Goal: Task Accomplishment & Management: Use online tool/utility

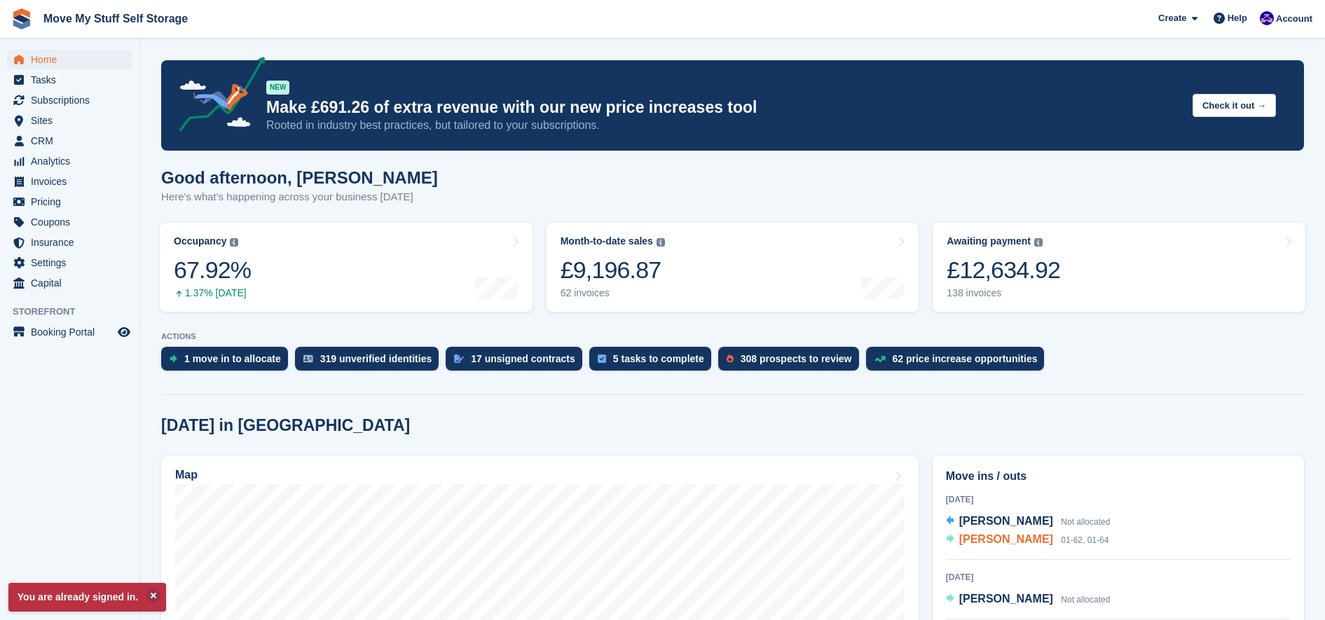
click at [974, 540] on span "[PERSON_NAME]" at bounding box center [1006, 539] width 94 height 12
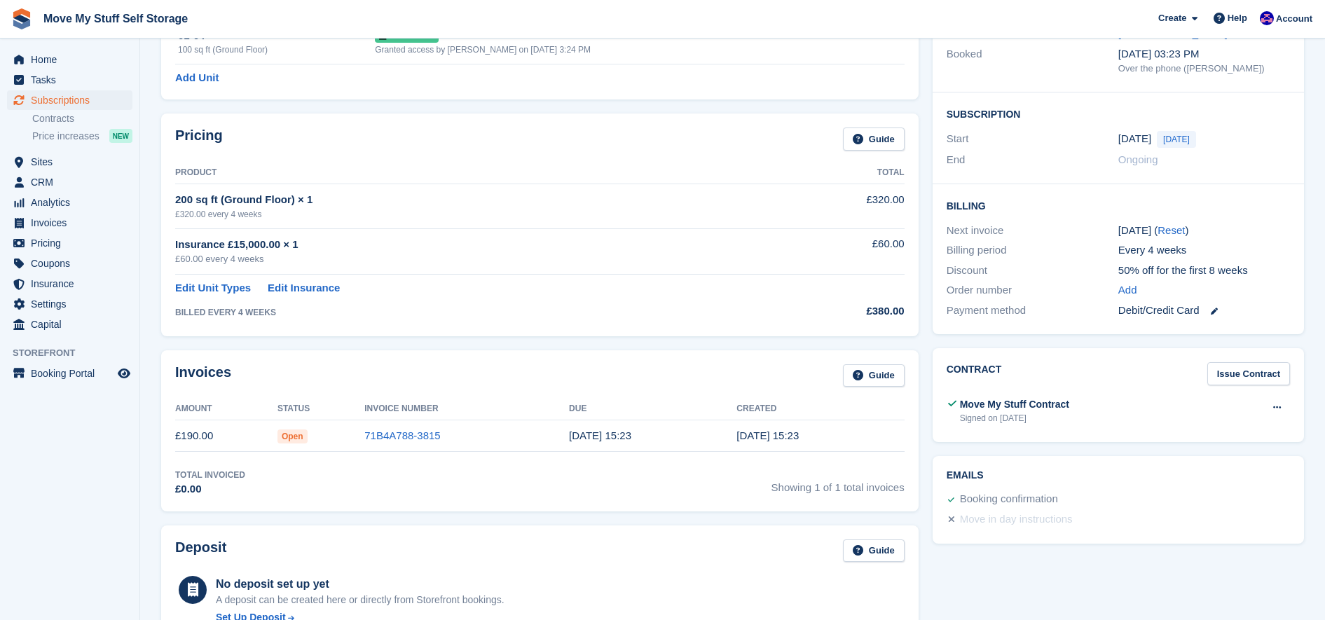
scroll to position [211, 0]
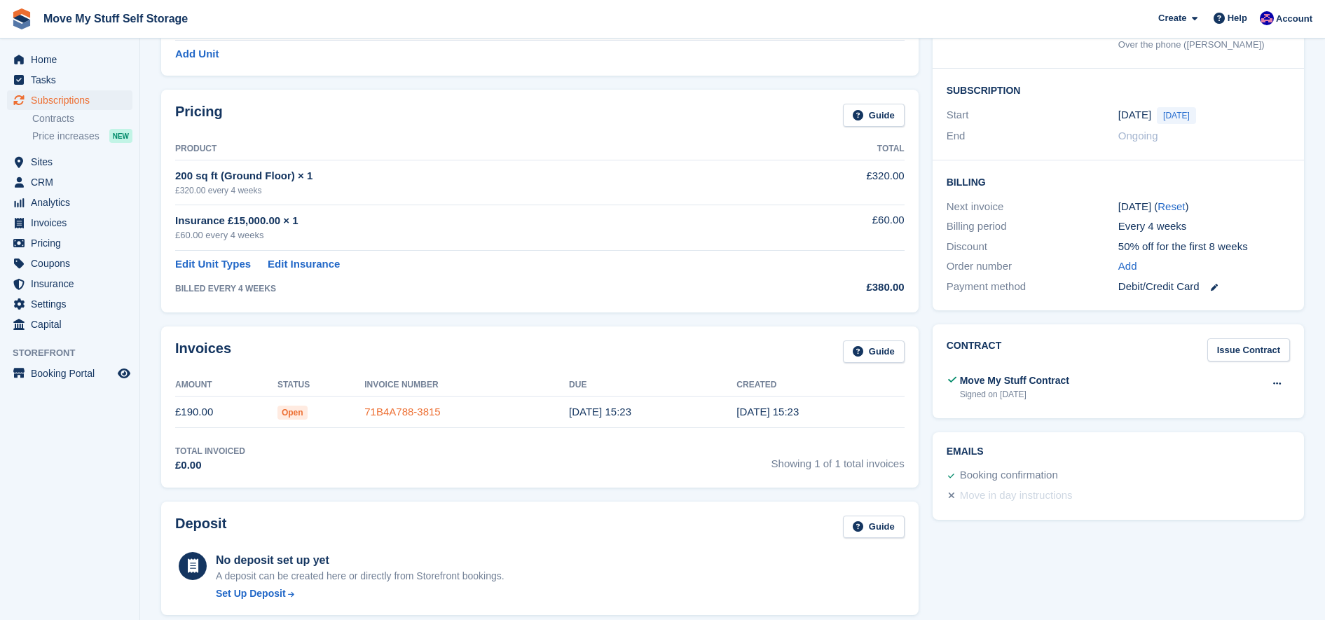
click at [425, 415] on link "71B4A788-3815" at bounding box center [402, 412] width 76 height 12
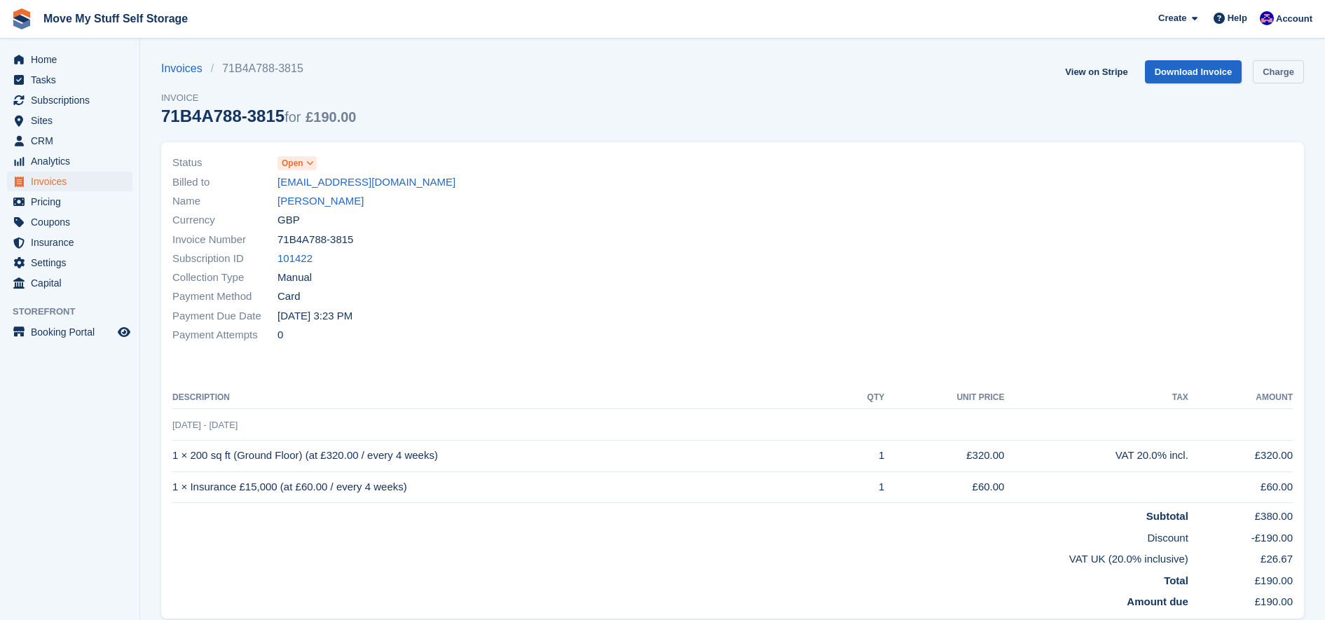
click at [1289, 70] on link "Charge" at bounding box center [1278, 71] width 51 height 23
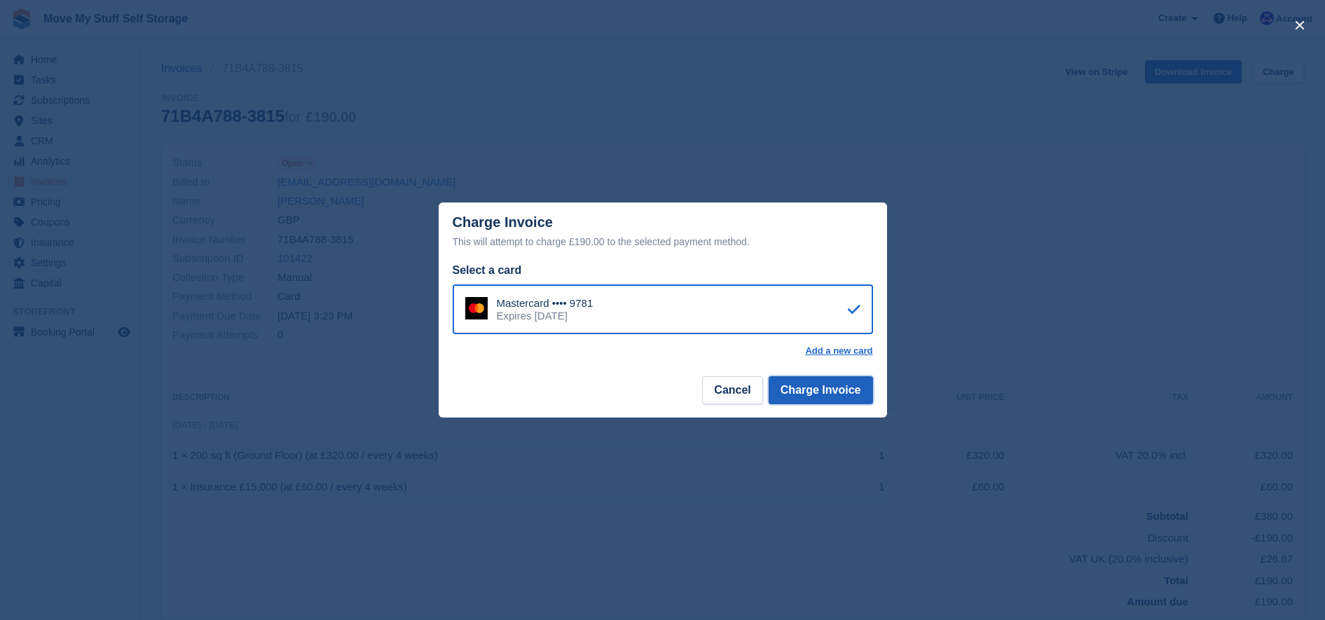
click at [816, 393] on button "Charge Invoice" at bounding box center [821, 390] width 104 height 28
